Goal: Task Accomplishment & Management: Use online tool/utility

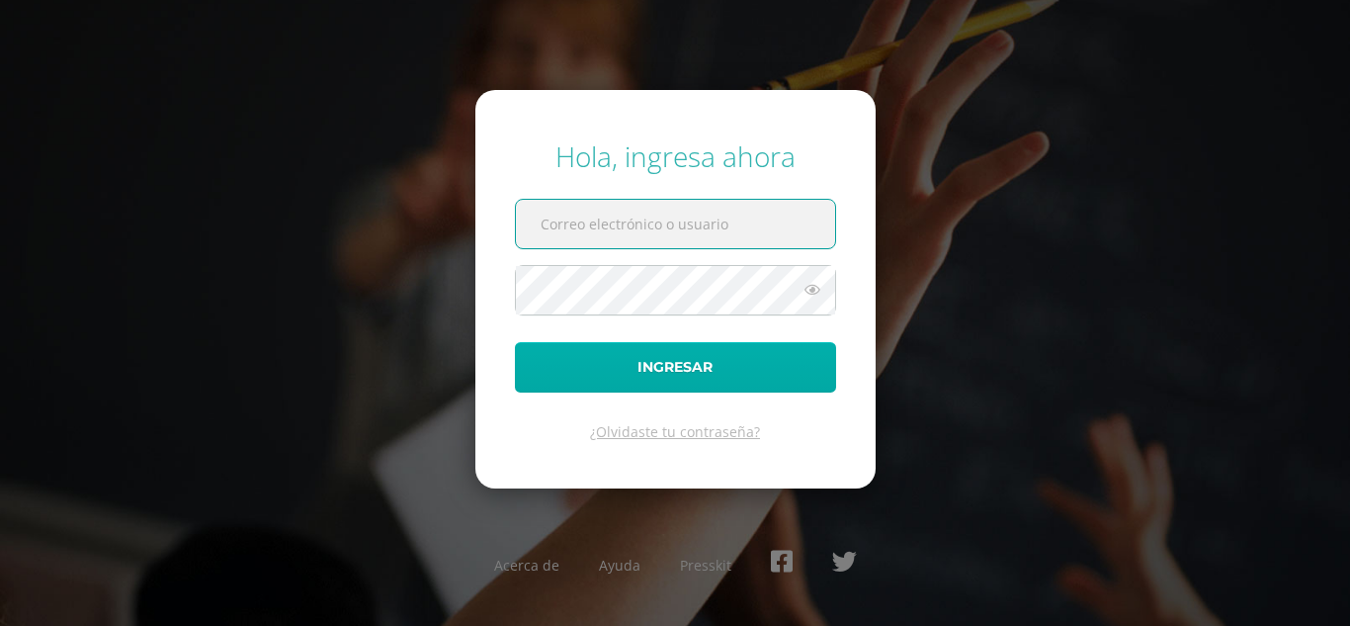
type input "[EMAIL_ADDRESS][DOMAIN_NAME]"
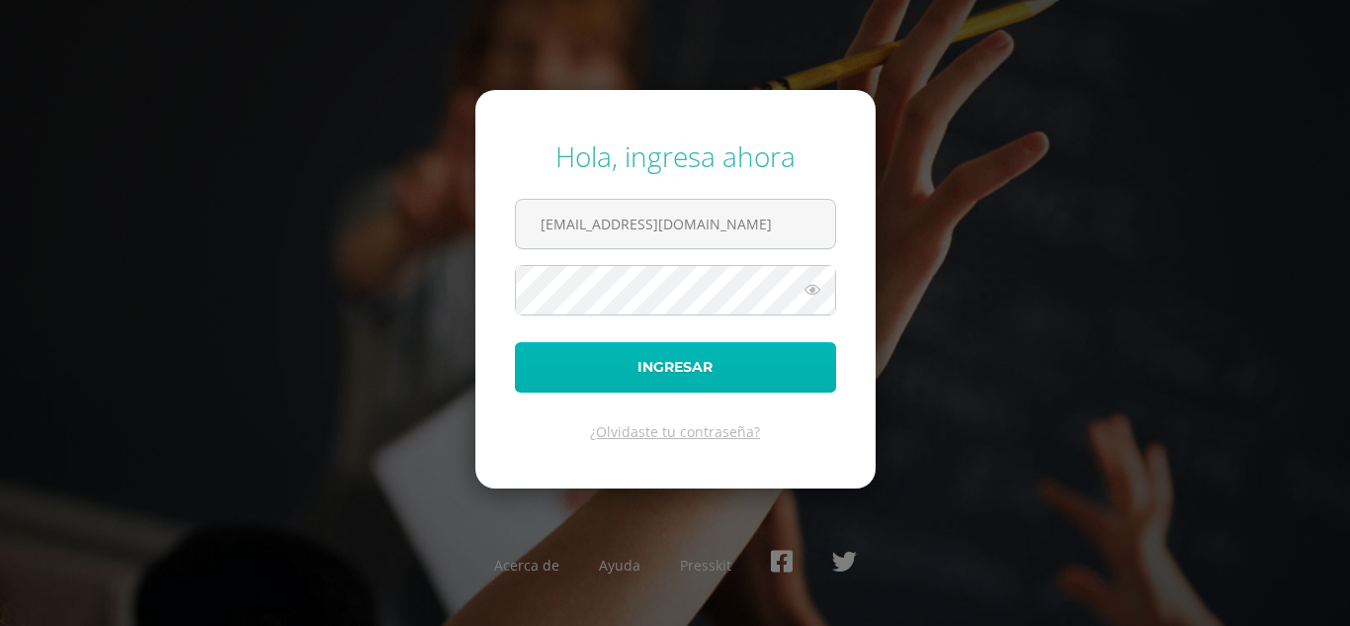
click at [741, 384] on button "Ingresar" at bounding box center [675, 367] width 321 height 50
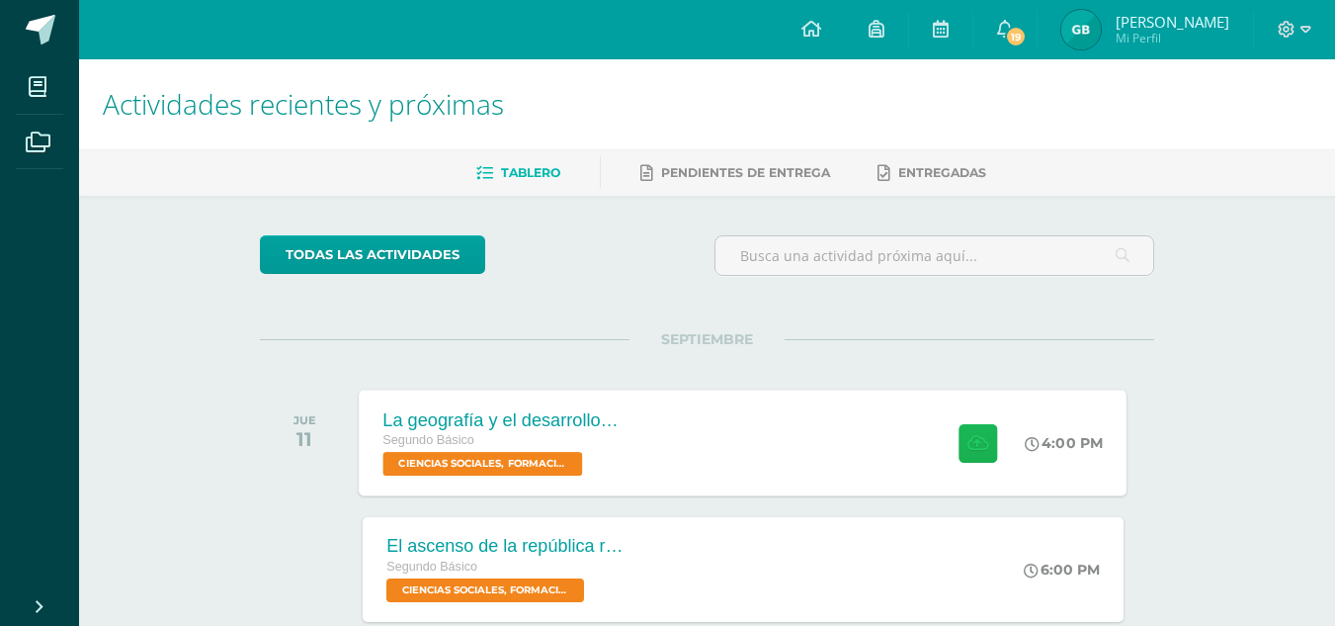
click at [961, 437] on button at bounding box center [978, 442] width 39 height 39
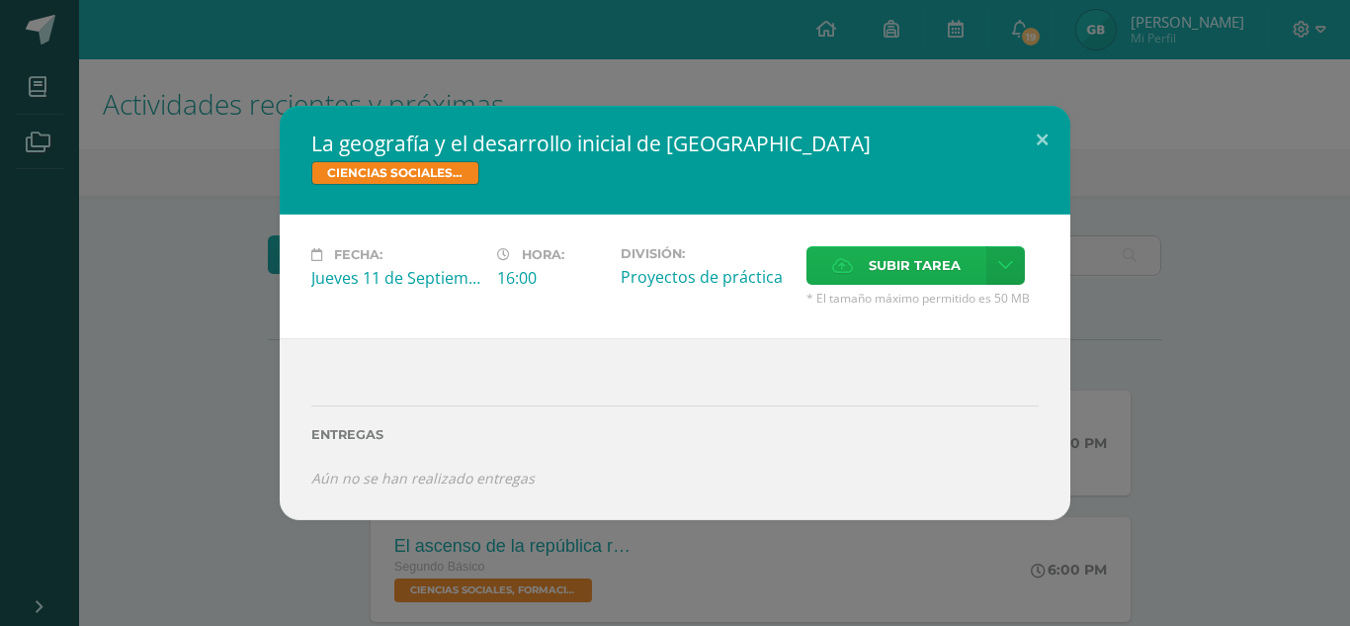
click at [858, 270] on label "Subir tarea" at bounding box center [896, 265] width 180 height 39
click at [0, 0] on input "Subir tarea" at bounding box center [0, 0] width 0 height 0
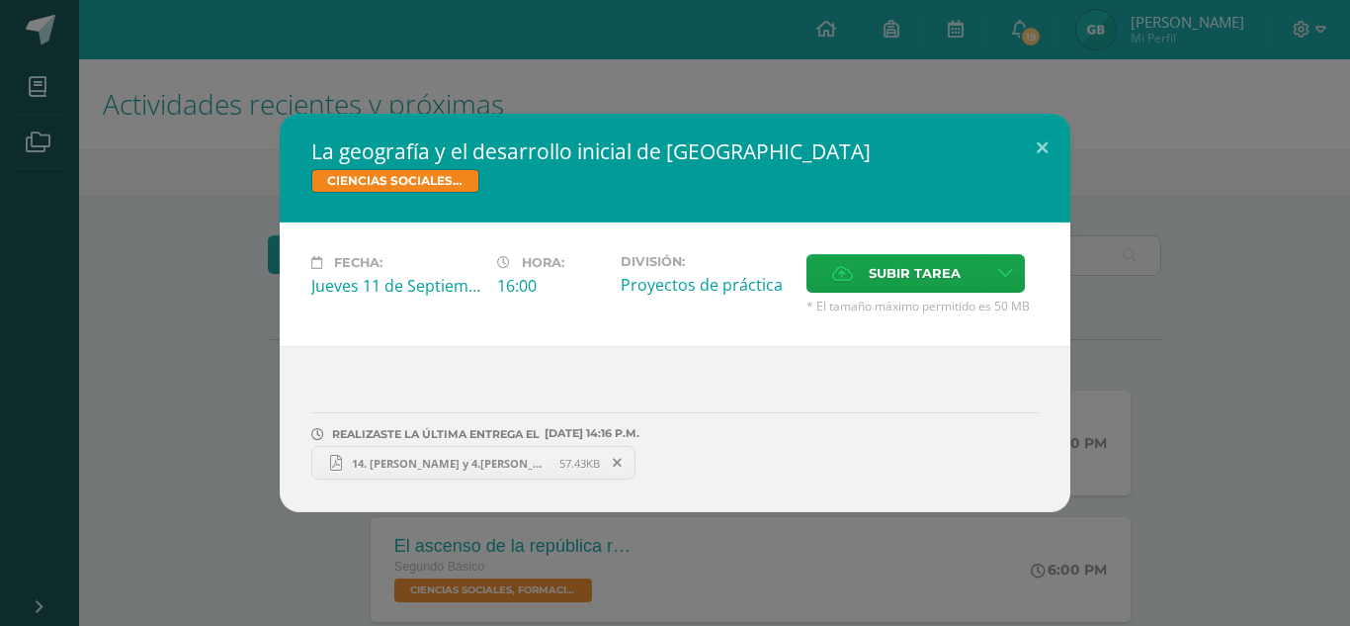
click at [510, 460] on span "14. Natalia Cuy y 4.Gladys Balam .pdf" at bounding box center [450, 463] width 217 height 15
